Goal: Register for event/course

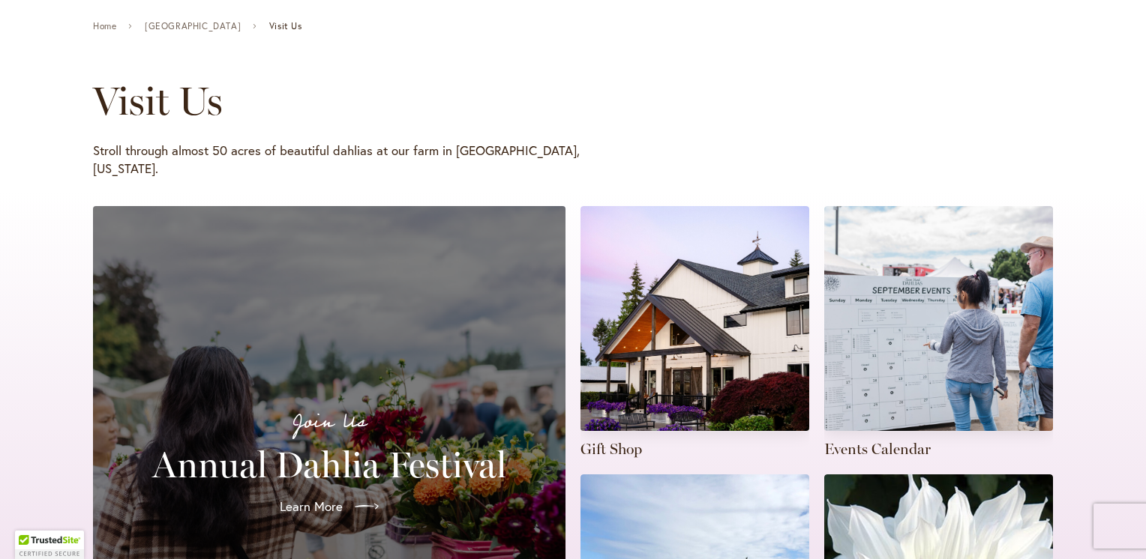
scroll to position [403, 0]
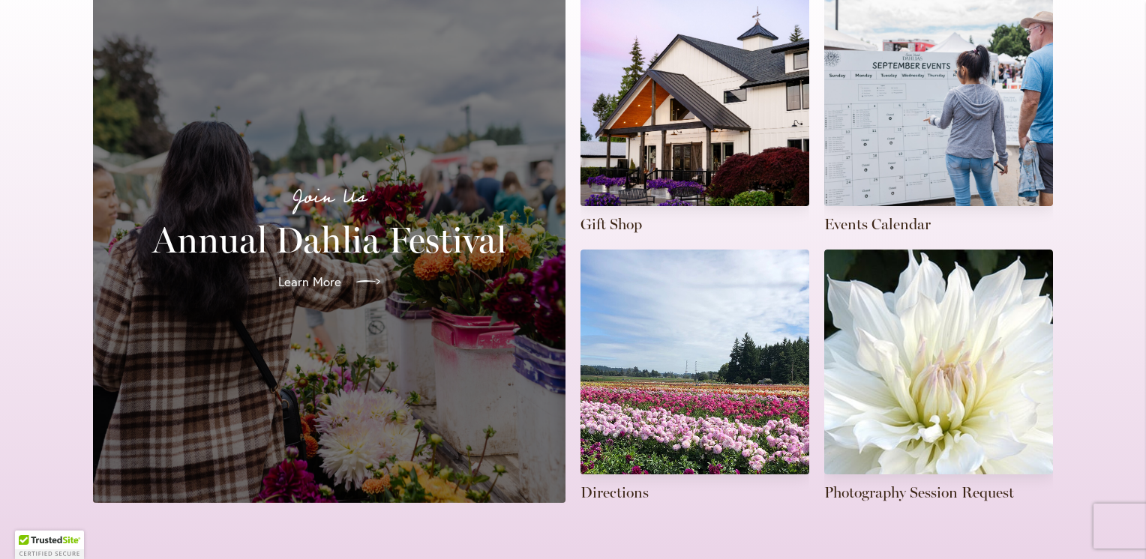
click at [321, 273] on span "Learn More" at bounding box center [309, 282] width 63 height 18
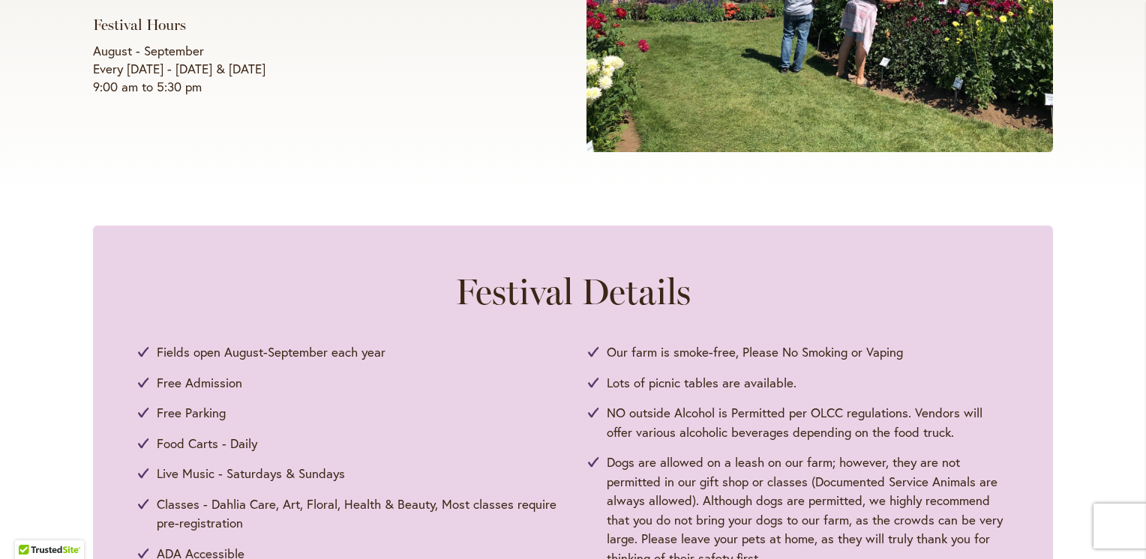
scroll to position [300, 0]
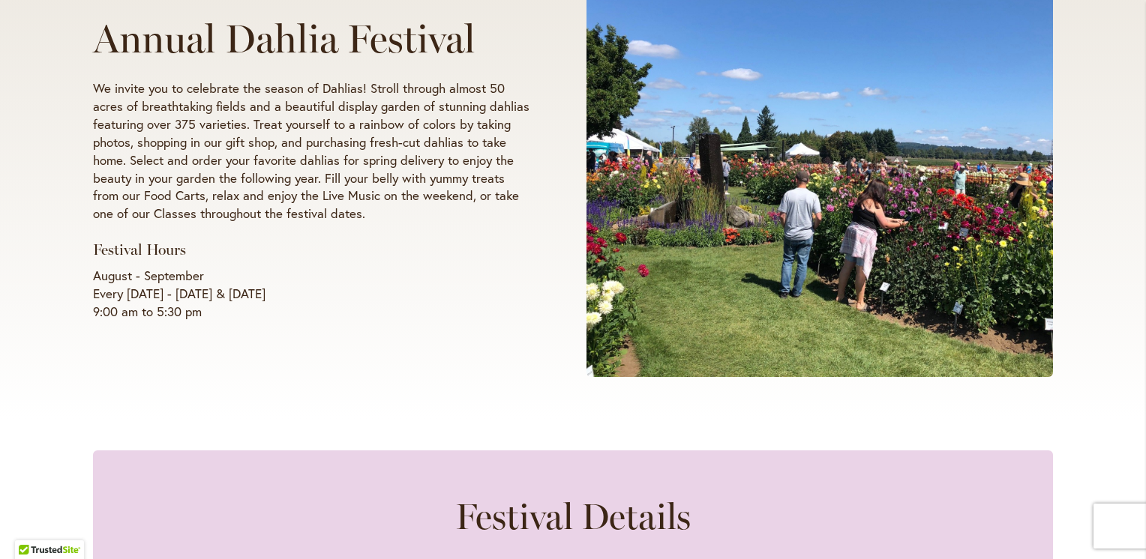
click at [33, 289] on div "Summer 2025 Annual Dahlia Festival We invite you to celebrate the season of Dah…" at bounding box center [573, 152] width 1146 height 537
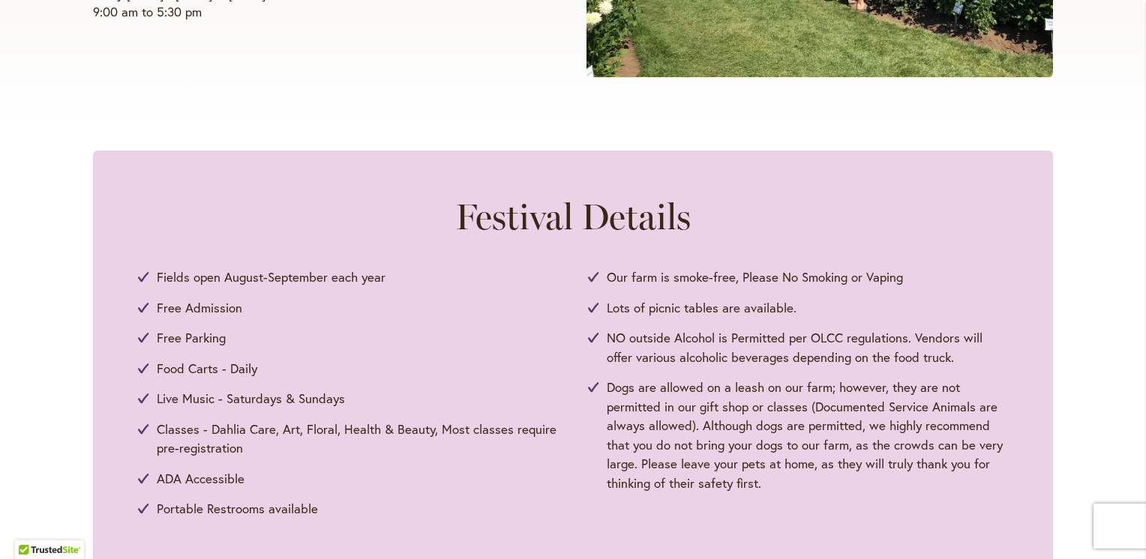
scroll to position [150, 0]
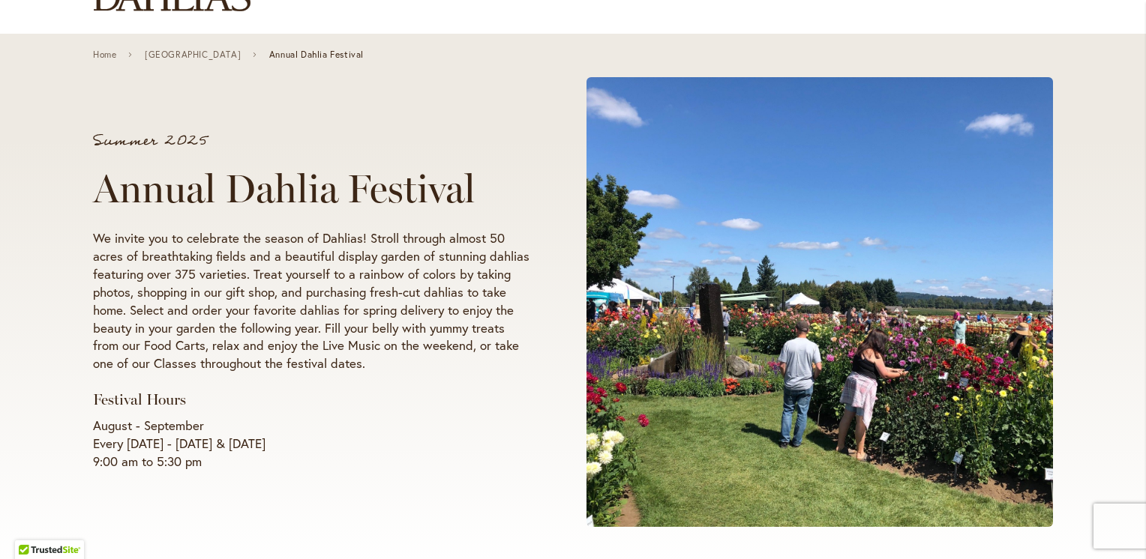
click at [67, 335] on div "Summer 2025 Annual Dahlia Festival We invite you to celebrate the season of Dah…" at bounding box center [573, 302] width 1146 height 537
